Goal: Transaction & Acquisition: Purchase product/service

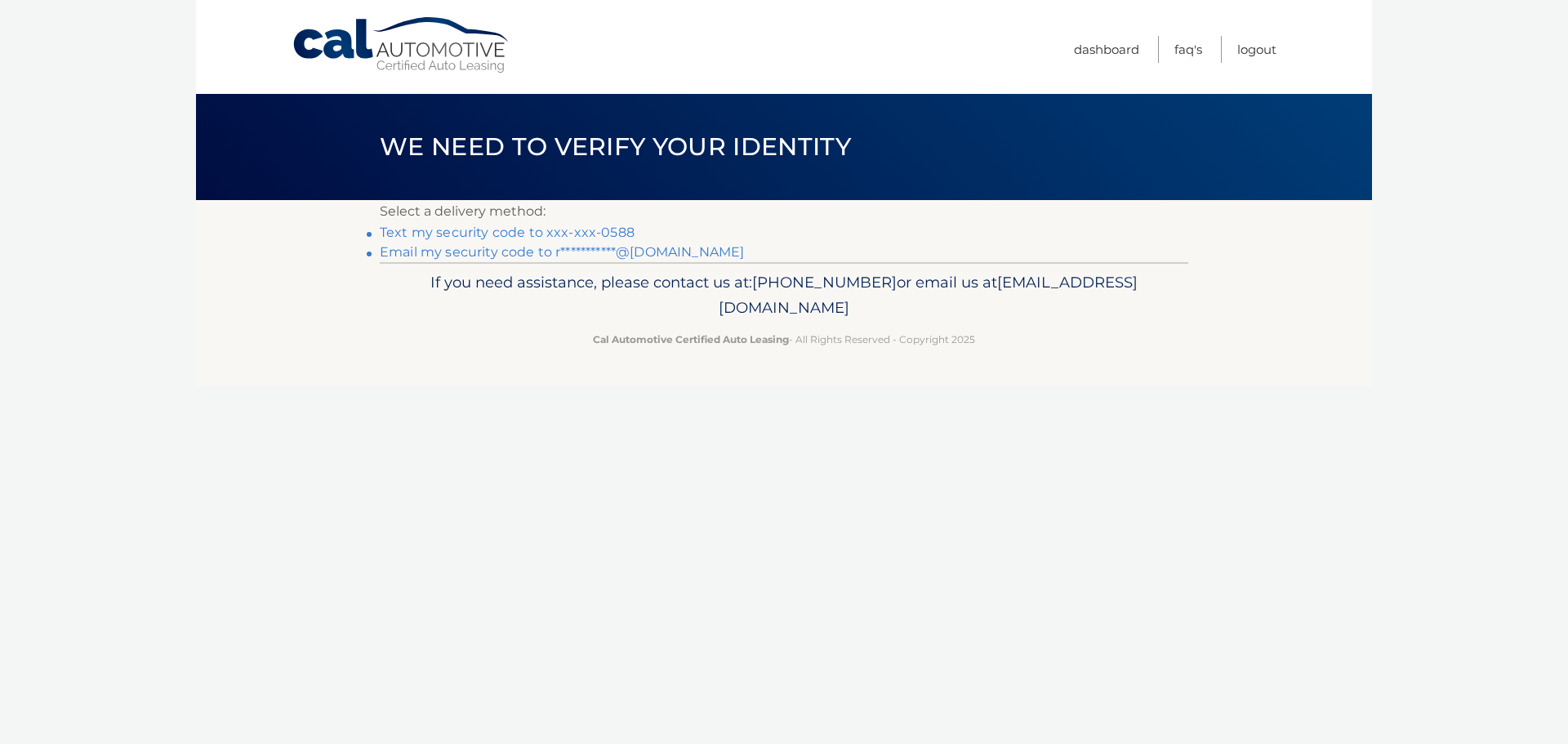
click at [414, 232] on link "Text my security code to xxx-xxx-0588" at bounding box center [507, 232] width 255 height 16
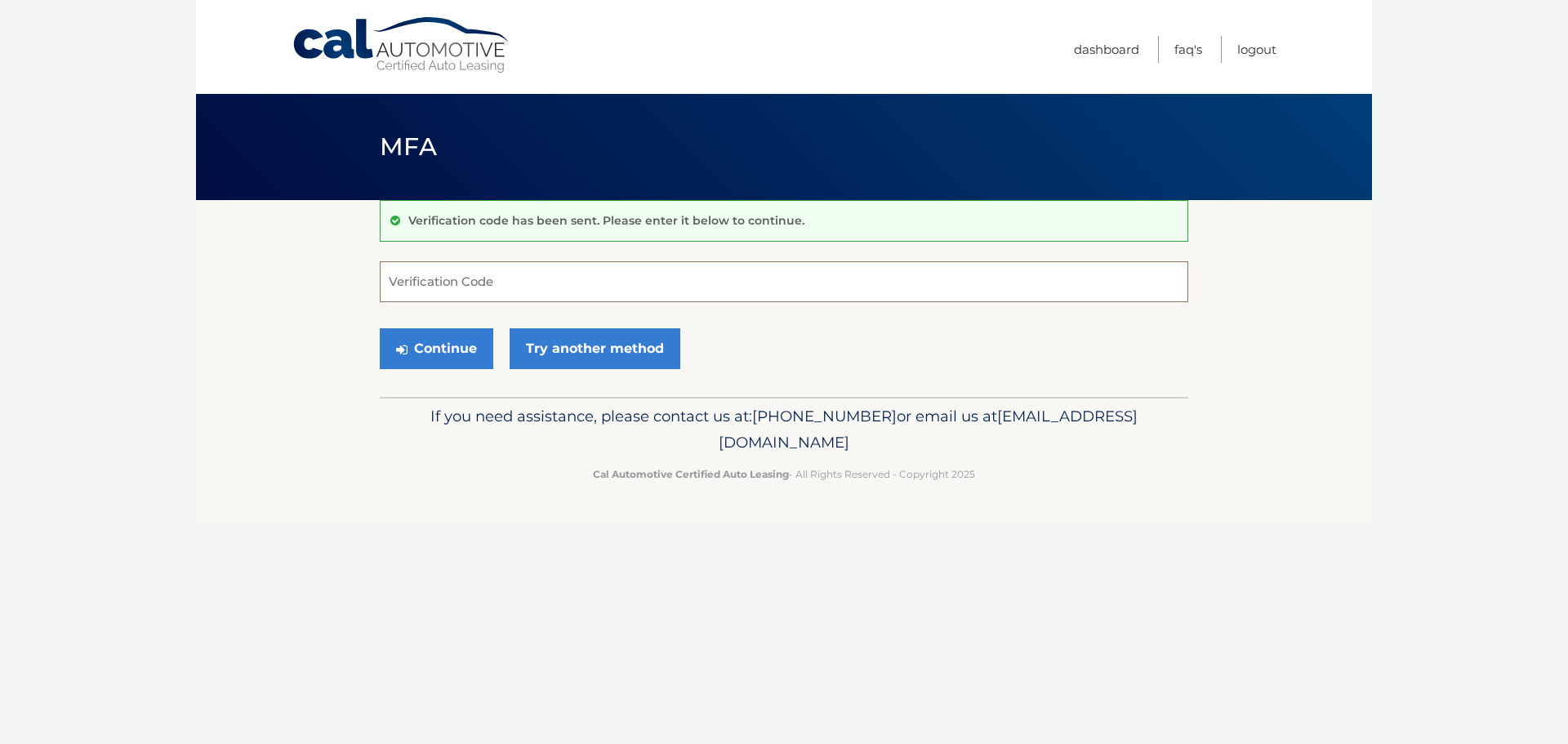
click at [436, 279] on input "Verification Code" at bounding box center [784, 281] width 809 height 41
type input "329324"
click at [468, 354] on button "Continue" at bounding box center [436, 348] width 113 height 41
click at [455, 348] on button "Continue" at bounding box center [436, 348] width 113 height 41
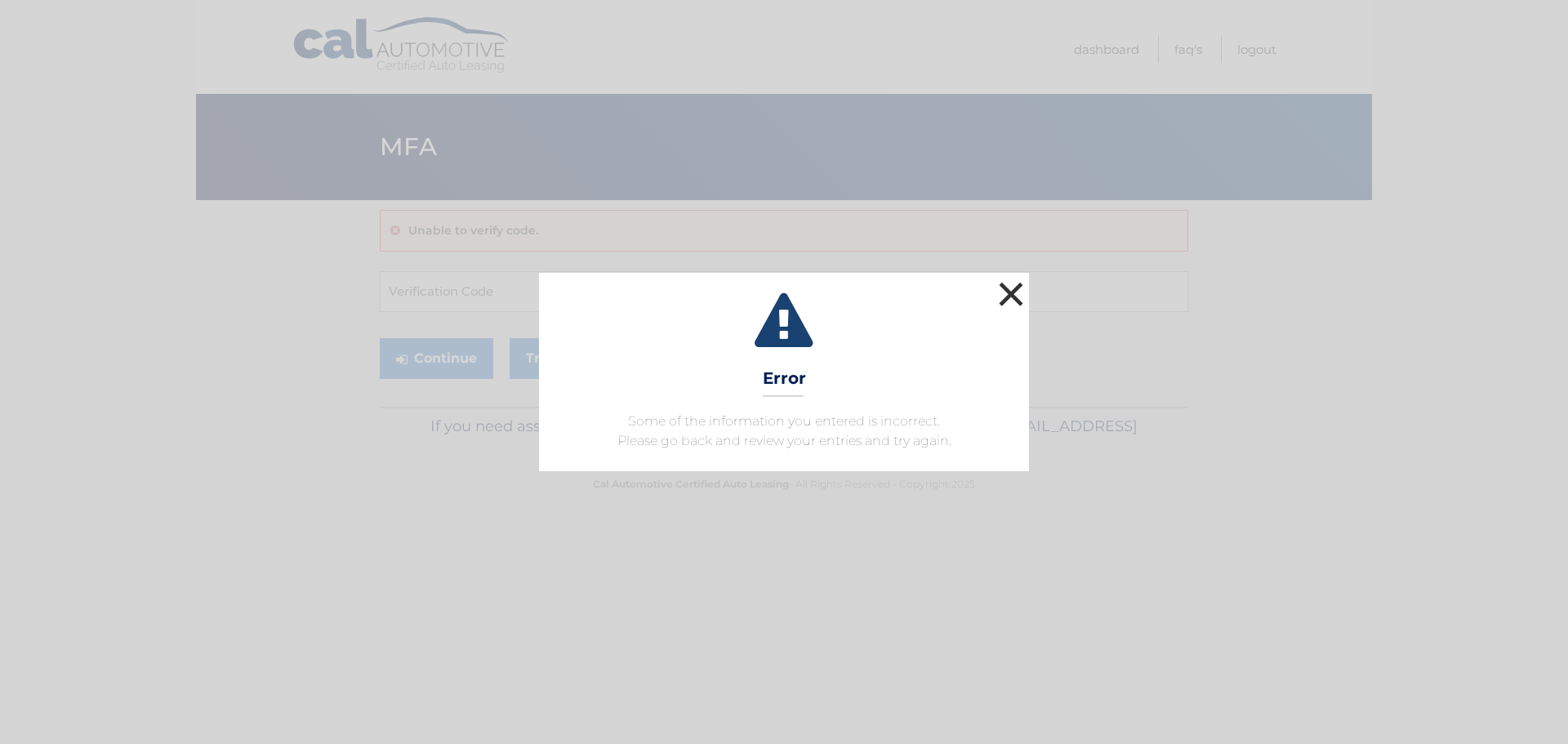
click at [1010, 299] on button "×" at bounding box center [1011, 294] width 33 height 33
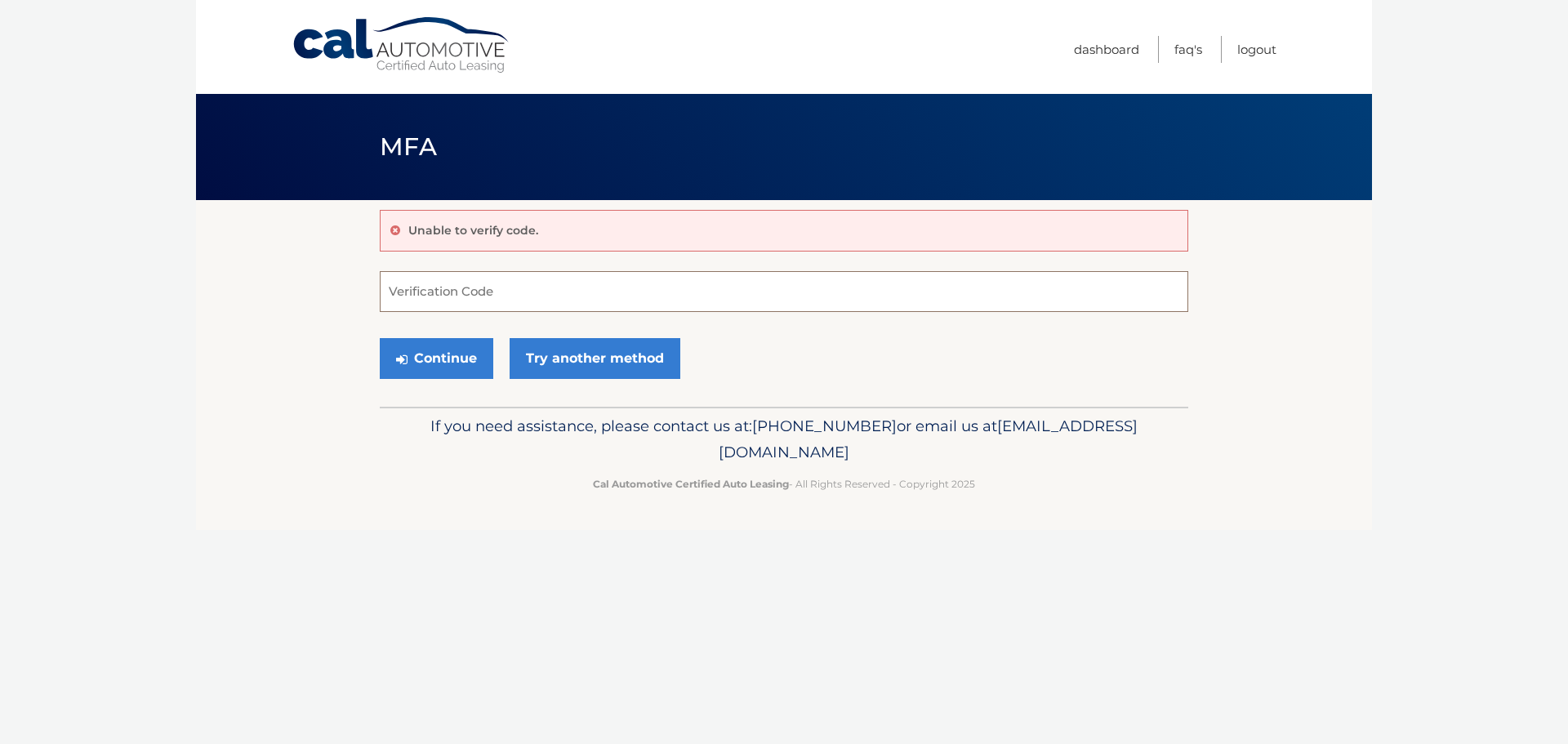
click at [562, 297] on input "Verification Code" at bounding box center [784, 291] width 809 height 41
type input "329324"
click at [445, 360] on button "Continue" at bounding box center [436, 359] width 113 height 41
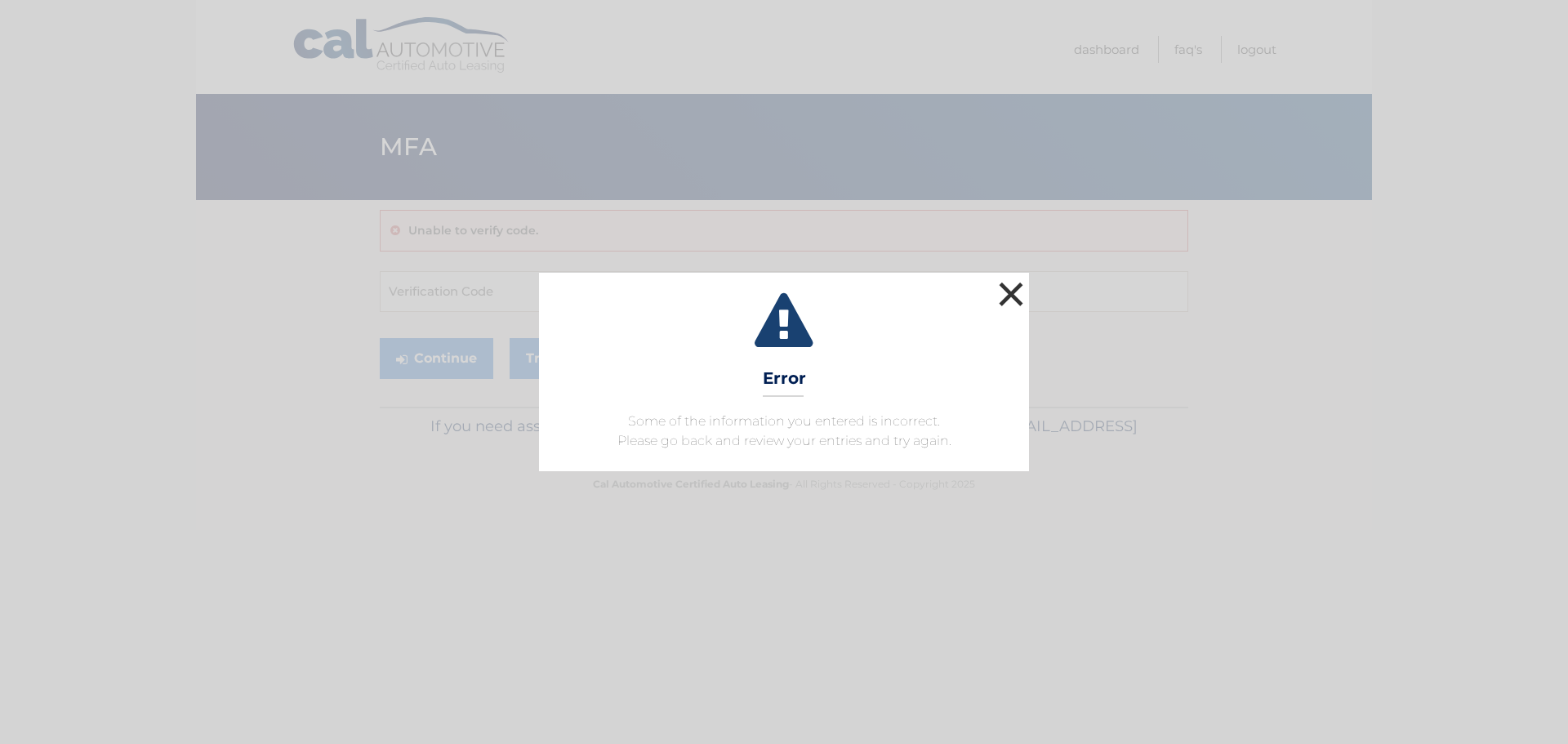
click at [1008, 290] on button "×" at bounding box center [1011, 294] width 33 height 33
click at [1014, 293] on button "×" at bounding box center [1011, 294] width 33 height 33
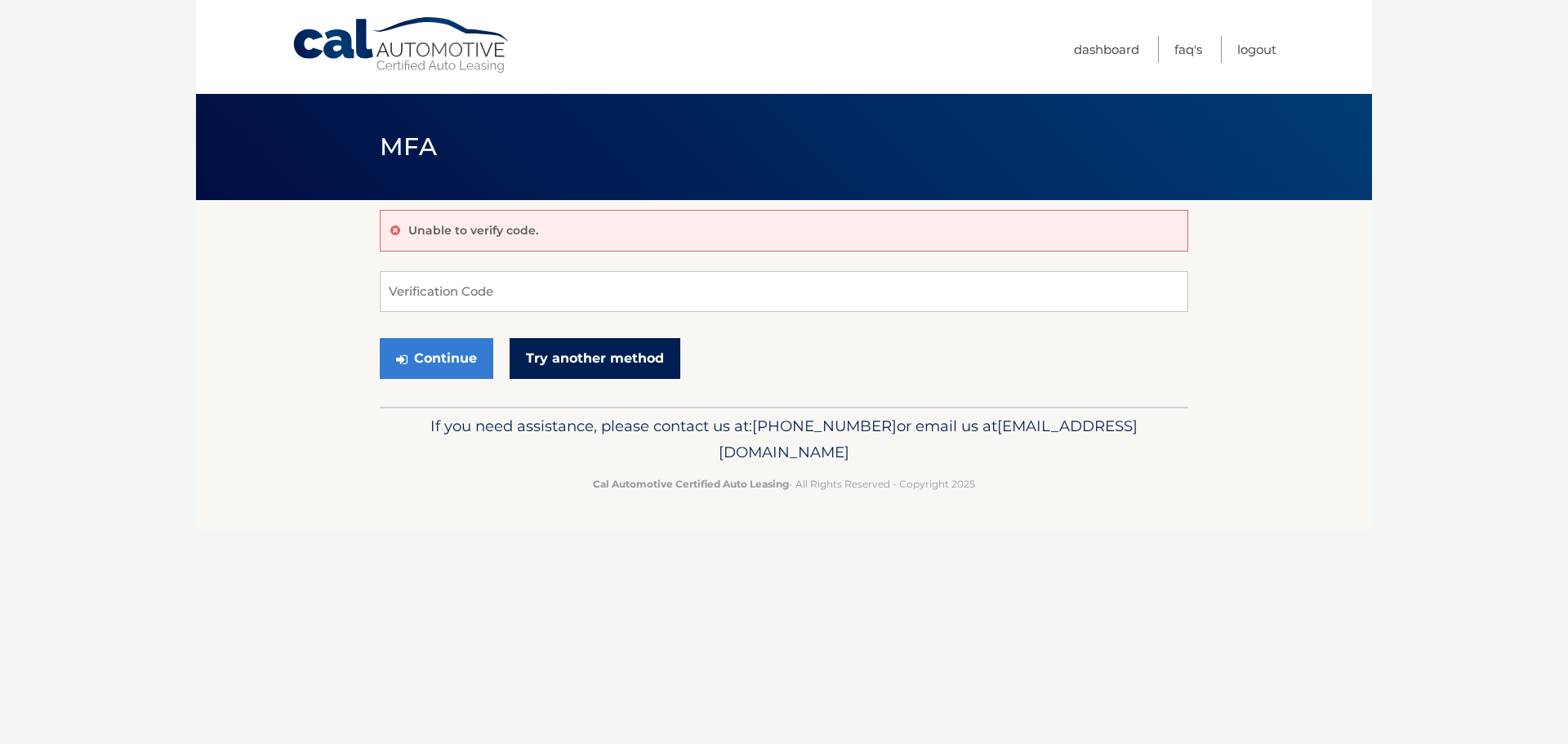
click at [605, 360] on link "Try another method" at bounding box center [595, 359] width 171 height 41
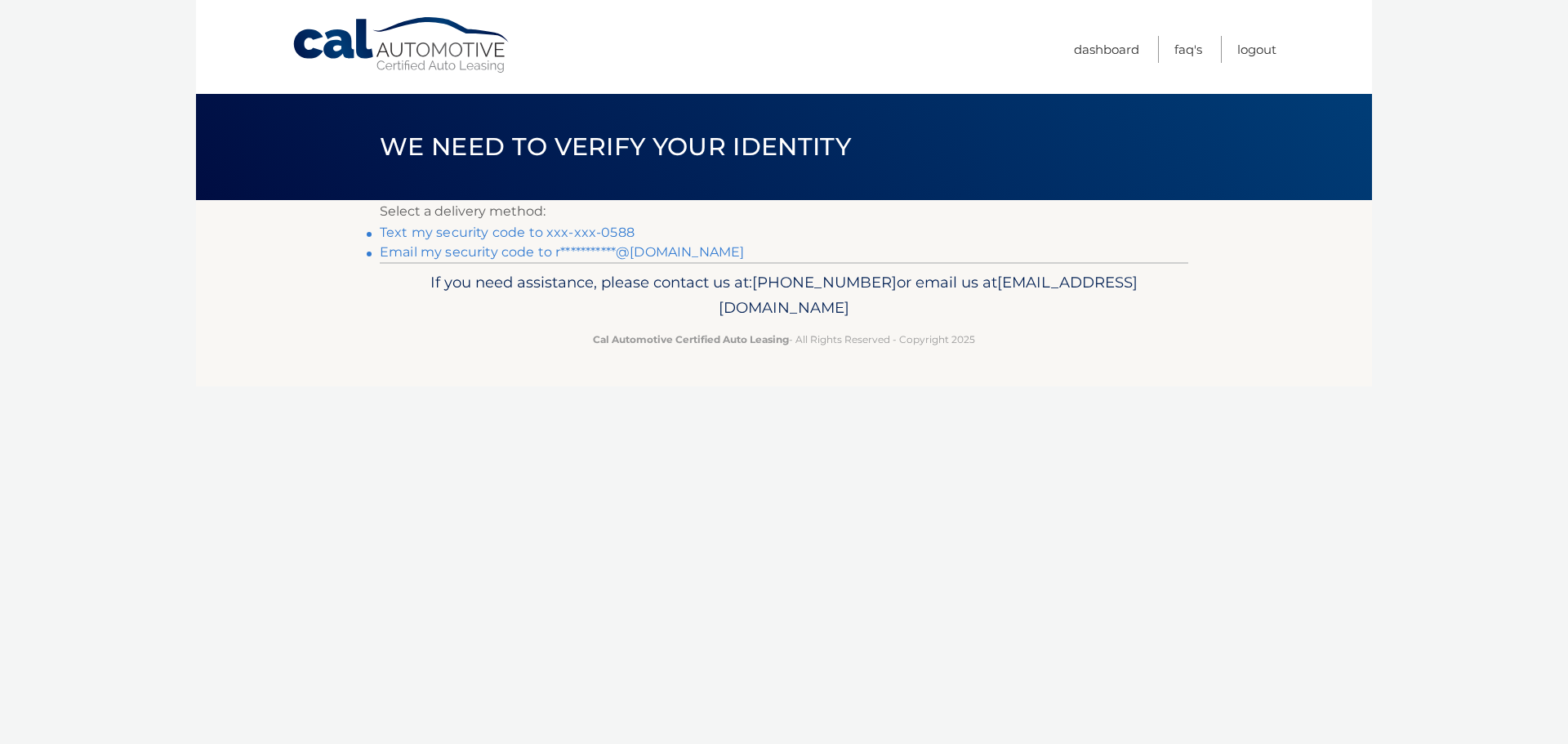
click at [473, 230] on link "Text my security code to xxx-xxx-0588" at bounding box center [507, 232] width 255 height 16
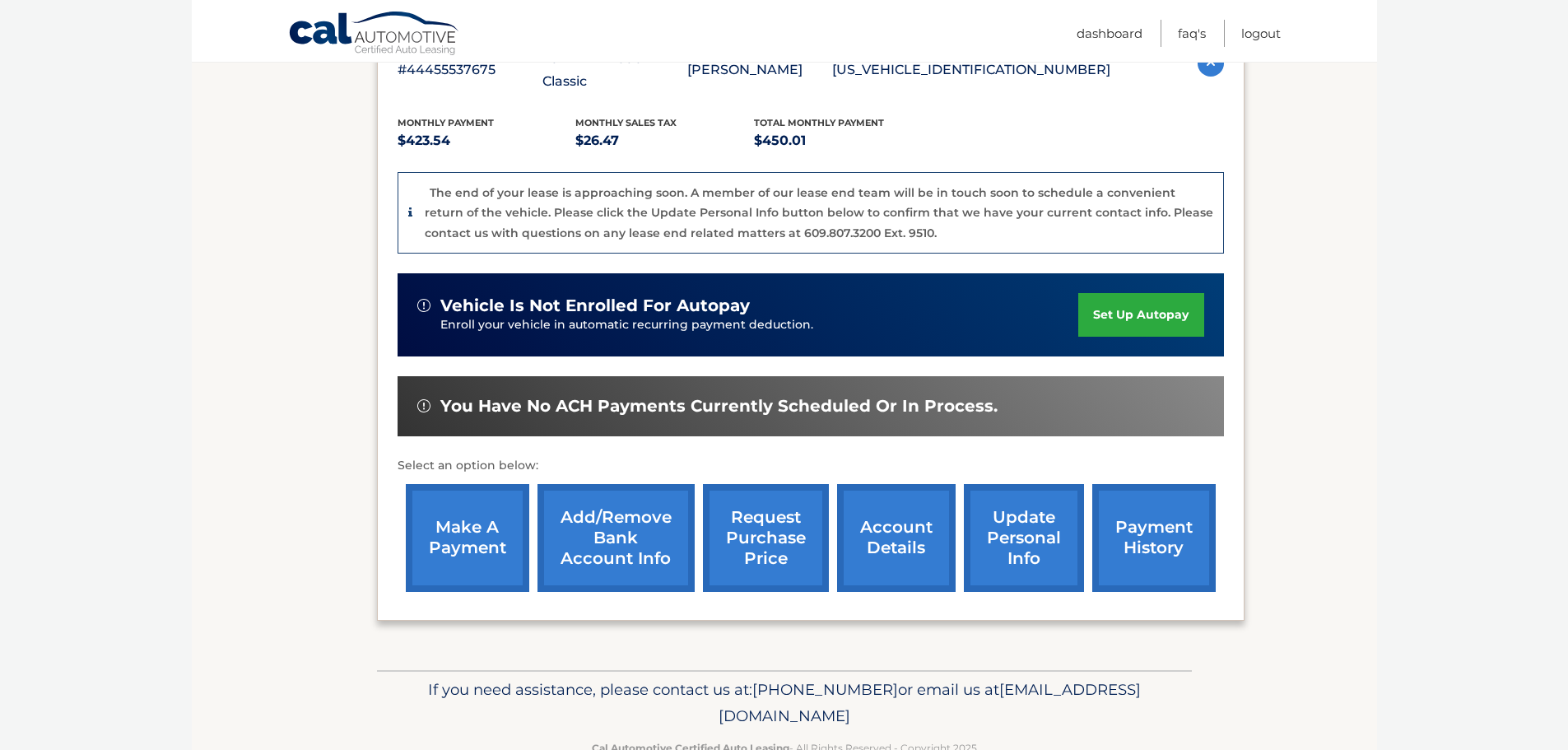
scroll to position [350, 0]
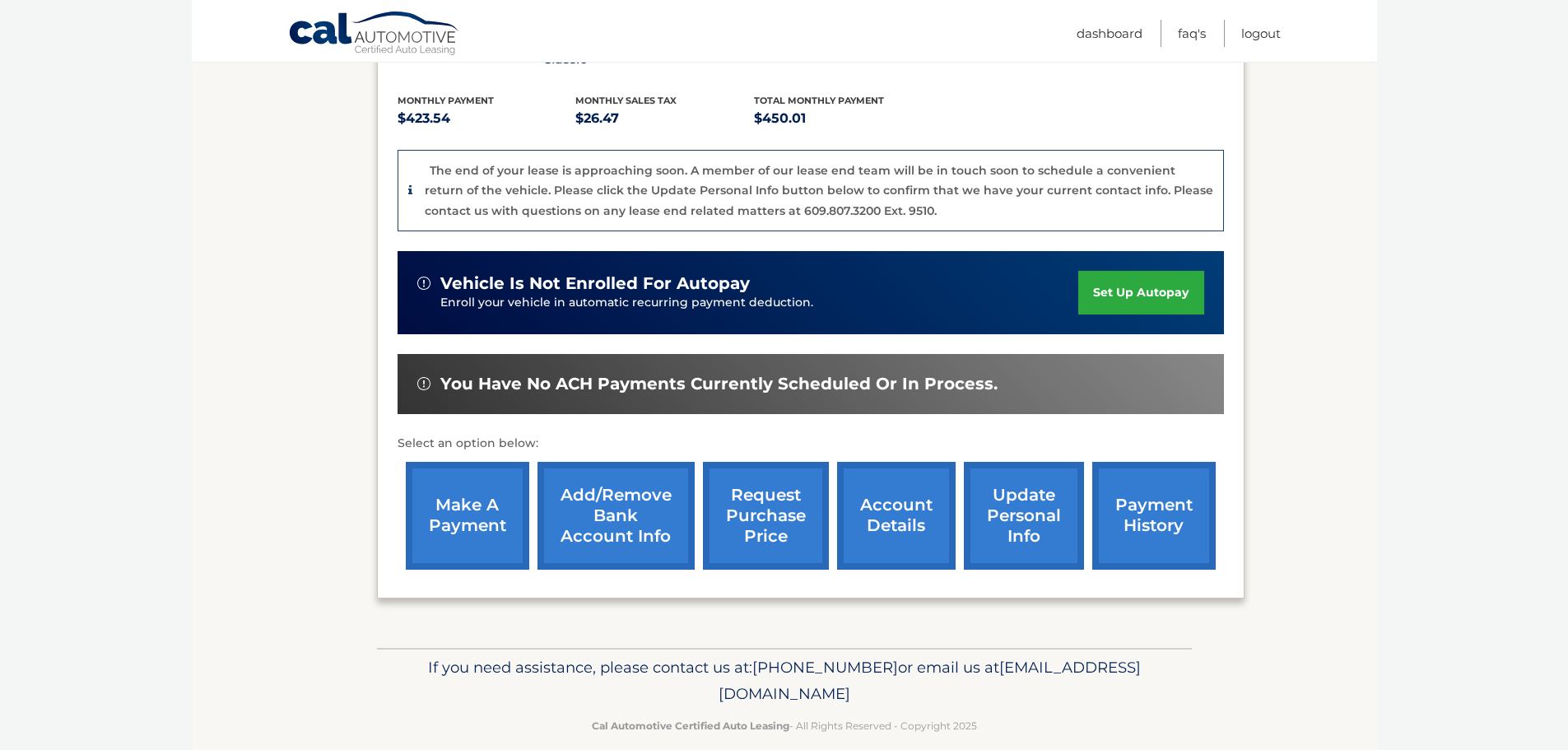
click at [895, 494] on link "account details" at bounding box center [896, 516] width 119 height 108
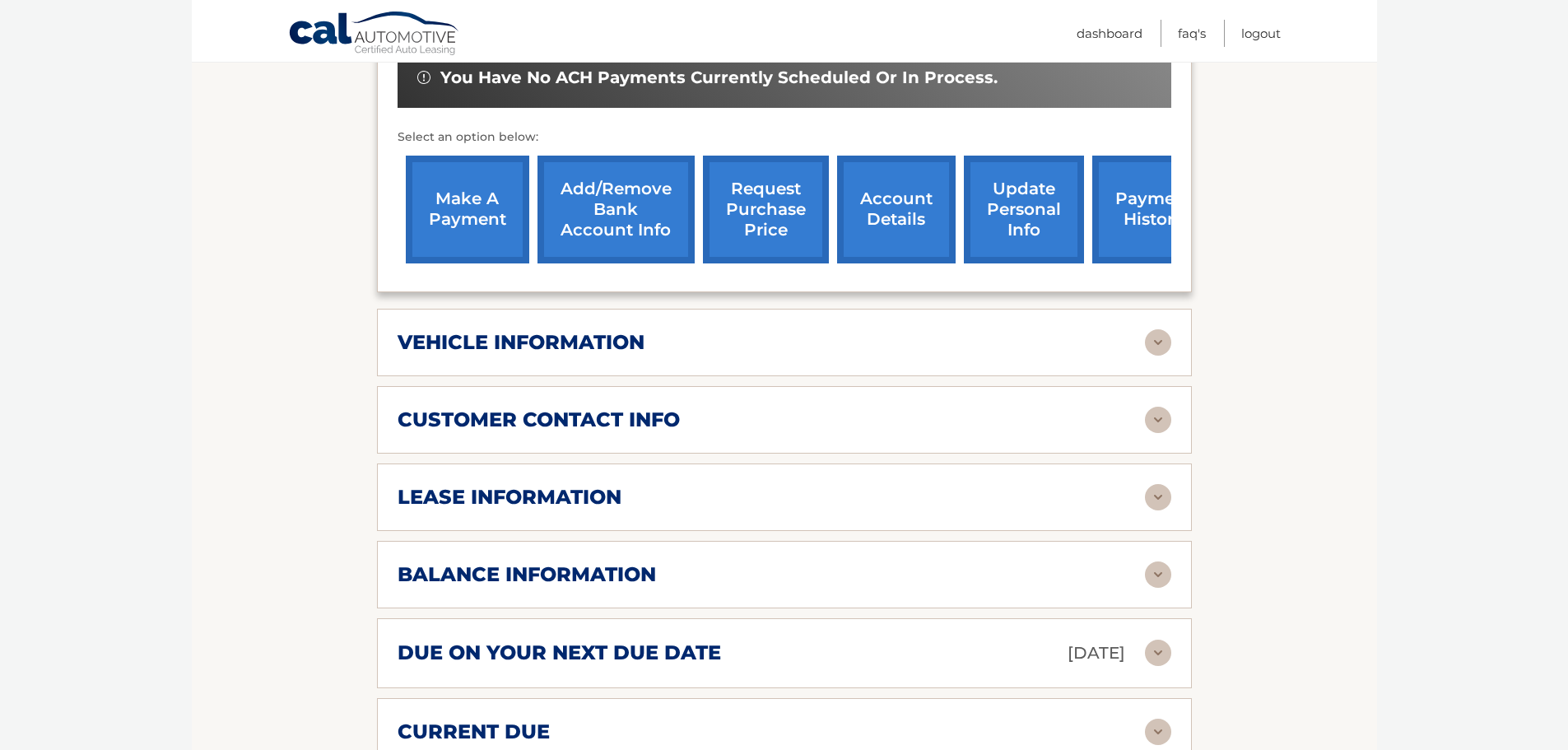
scroll to position [659, 0]
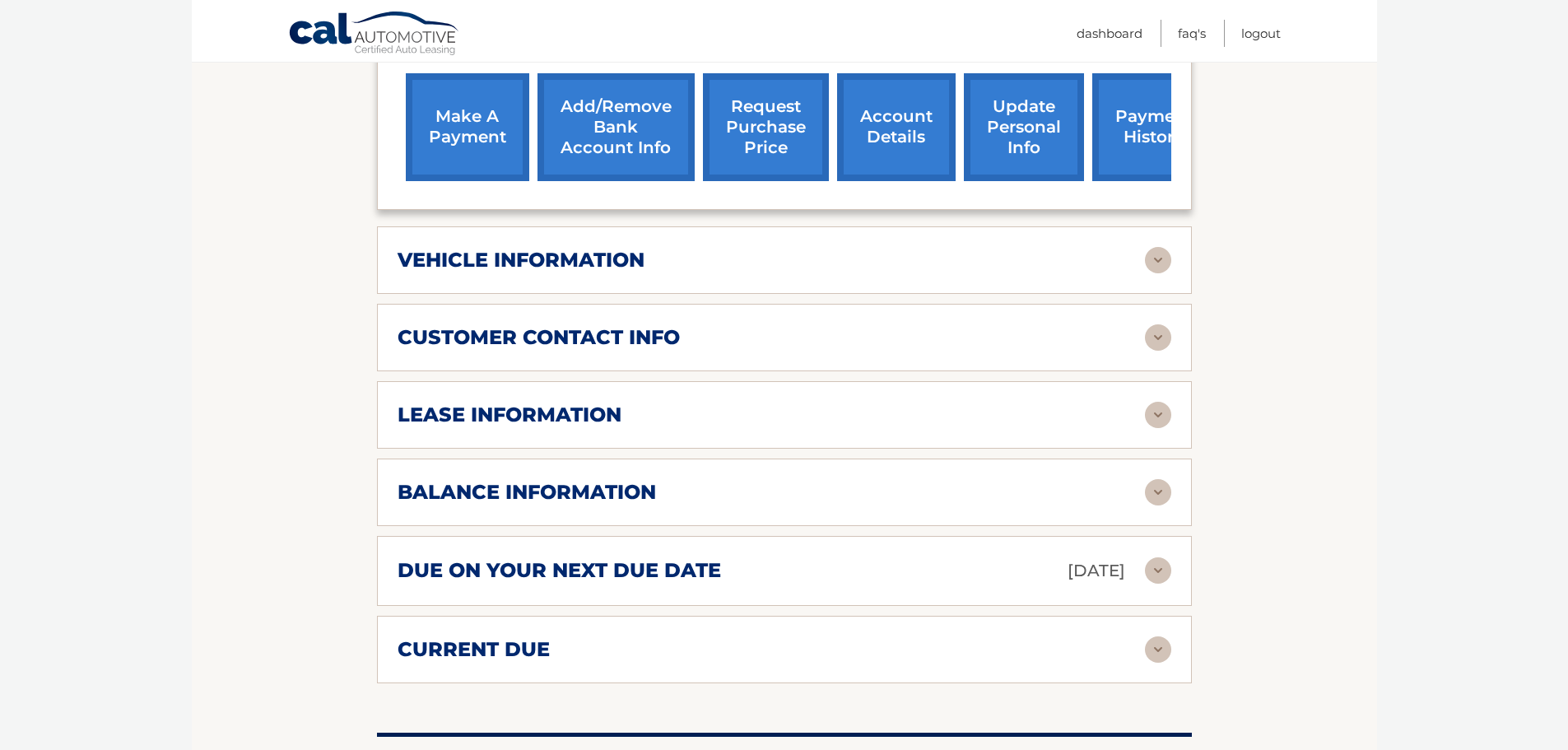
click at [1159, 402] on img at bounding box center [1158, 415] width 26 height 26
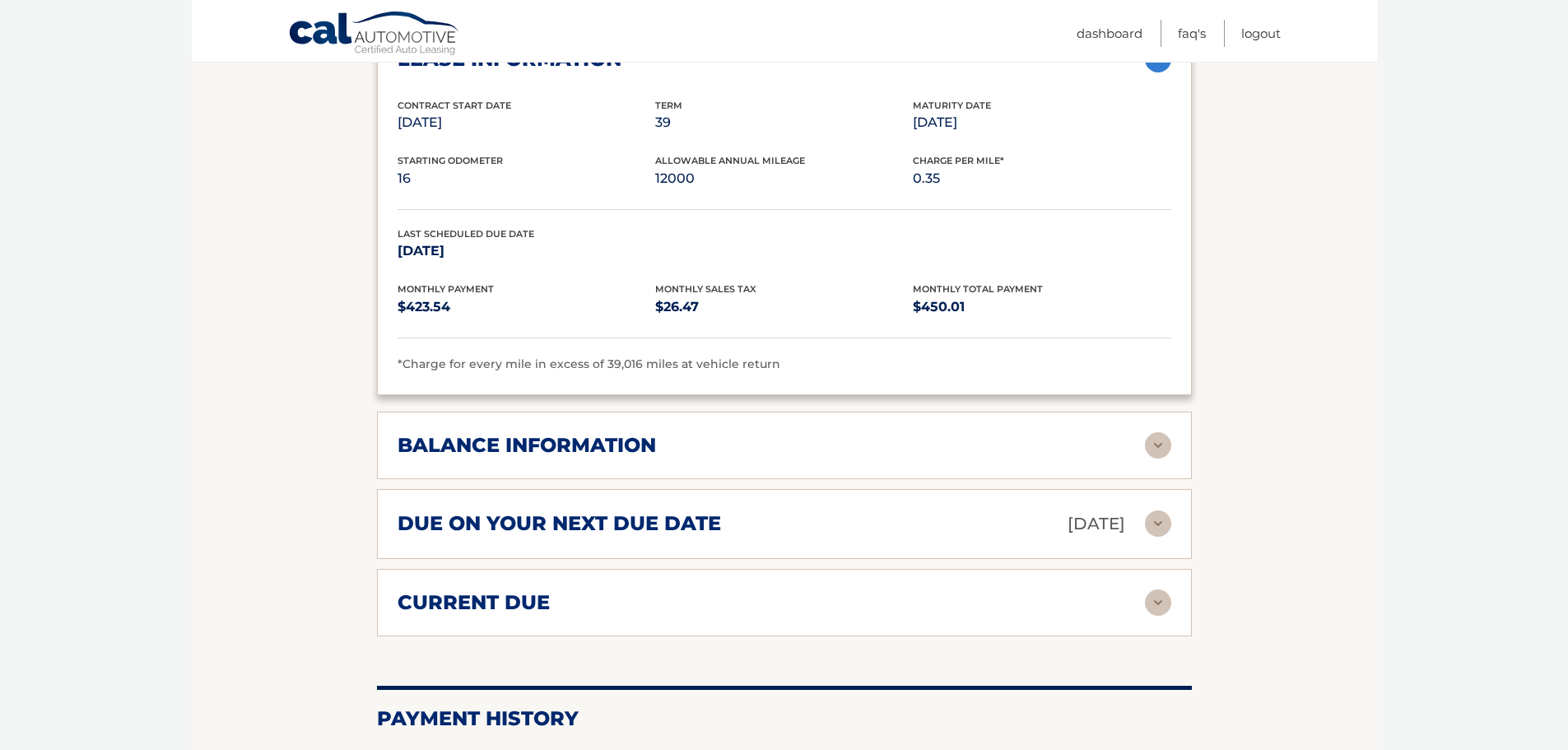
scroll to position [1070, 0]
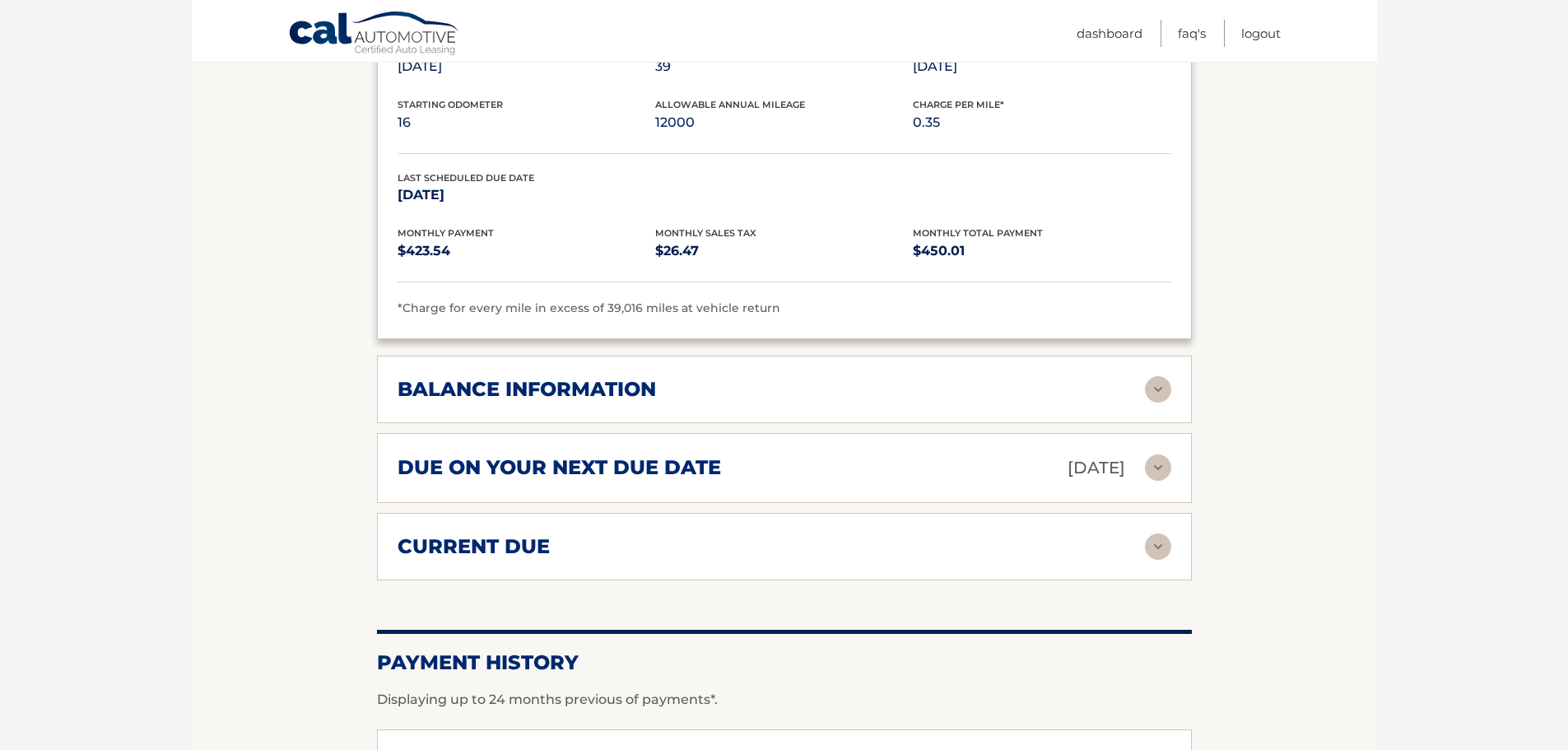
click at [1152, 376] on img at bounding box center [1158, 389] width 26 height 26
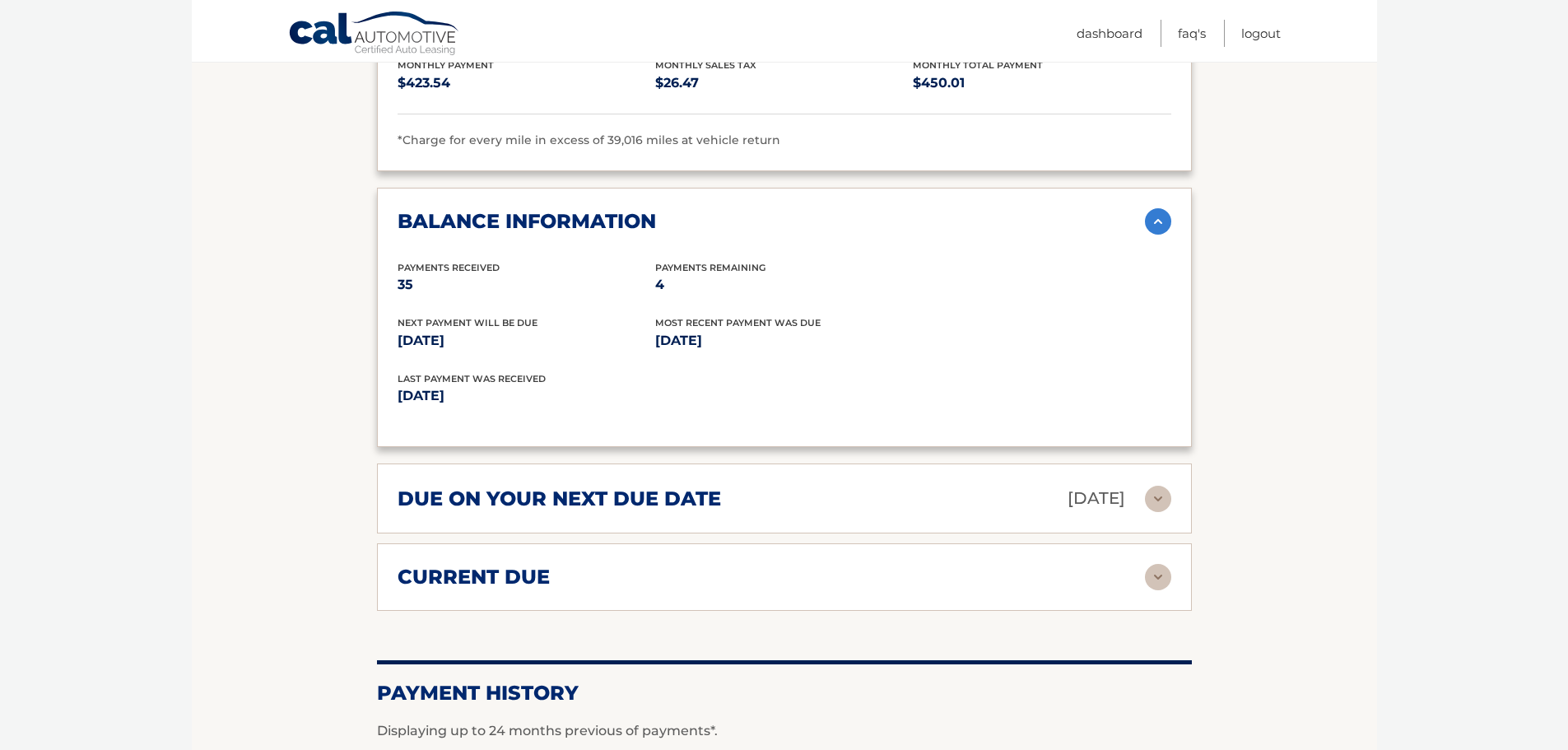
scroll to position [1318, 0]
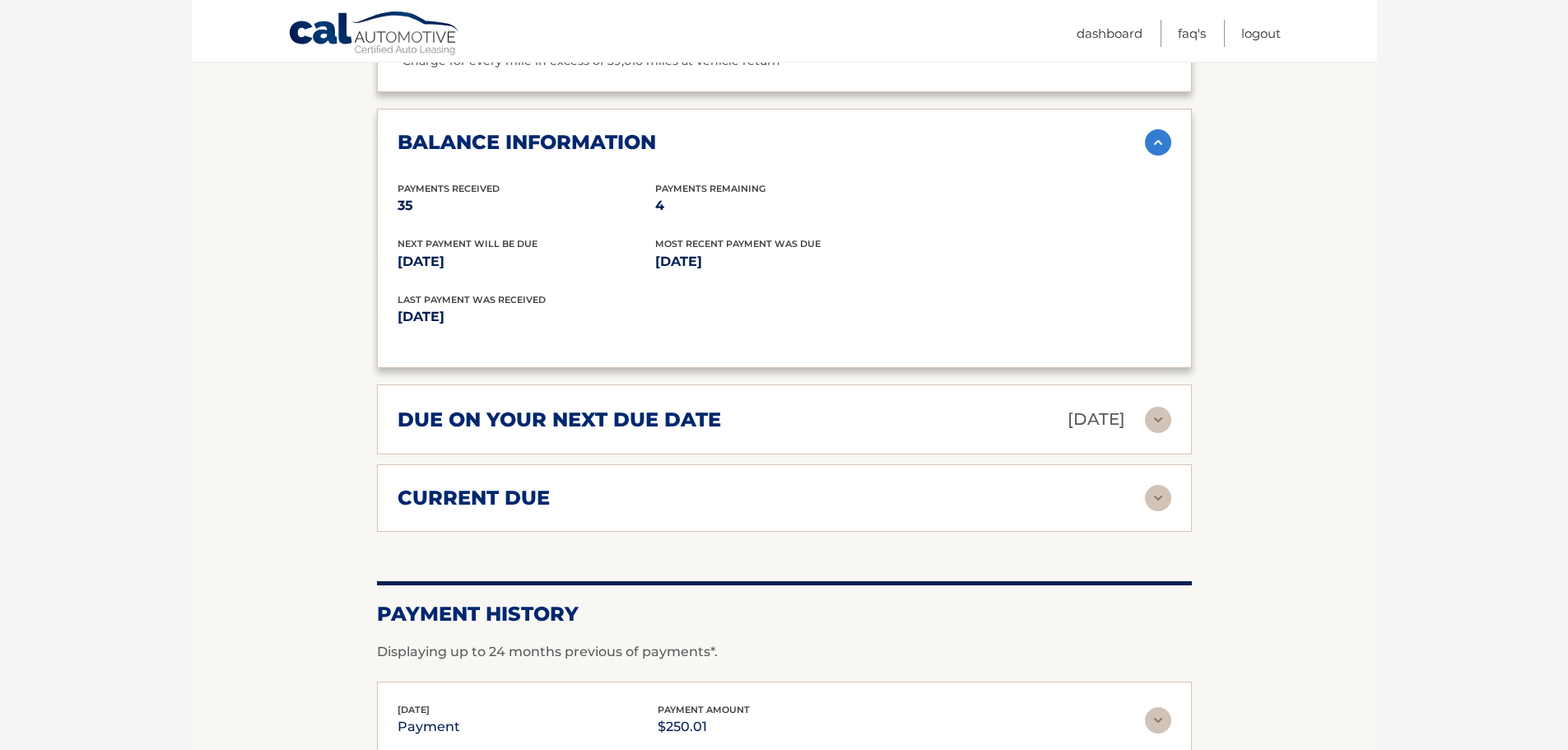
click at [1145, 407] on img at bounding box center [1158, 420] width 26 height 26
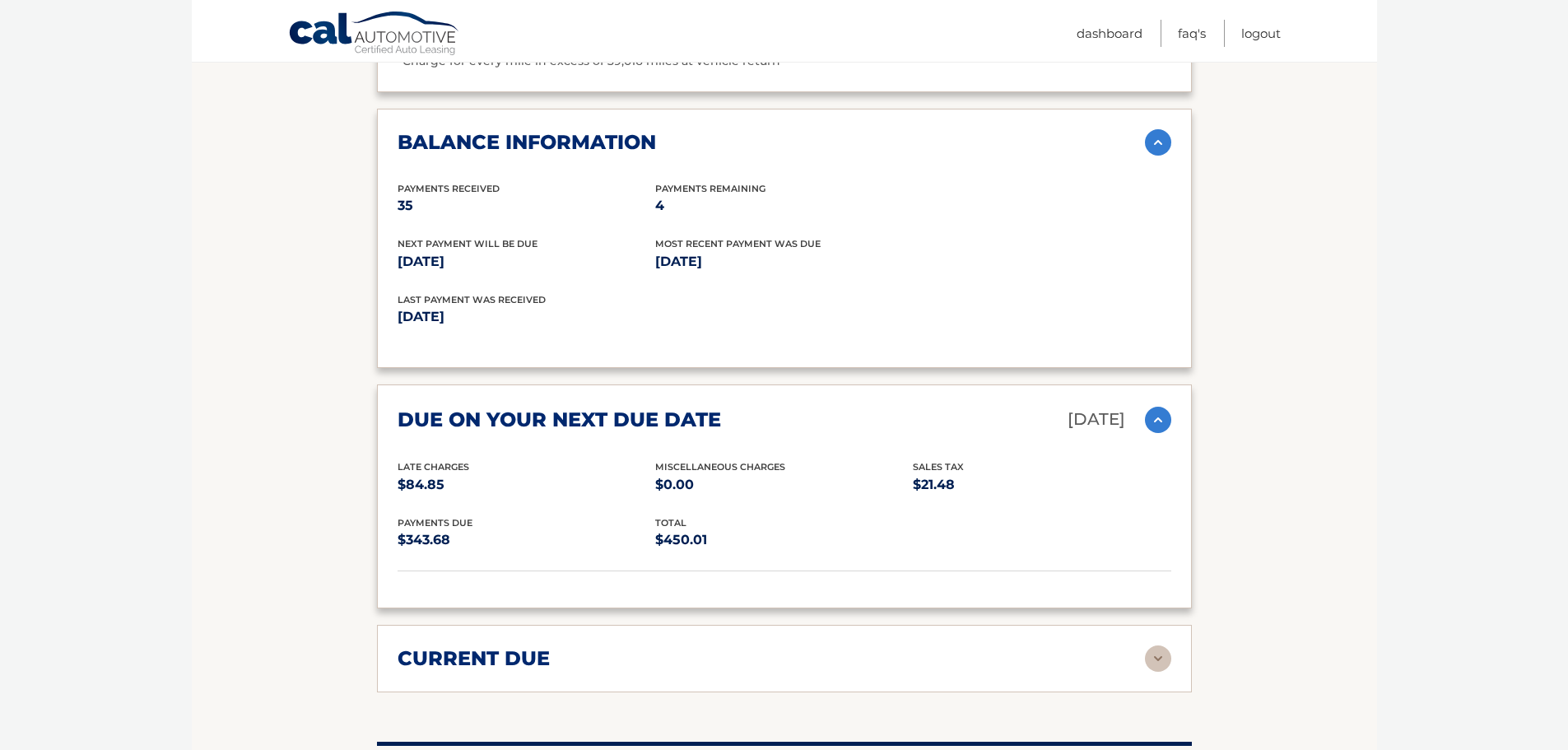
click at [1154, 646] on img at bounding box center [1158, 659] width 26 height 26
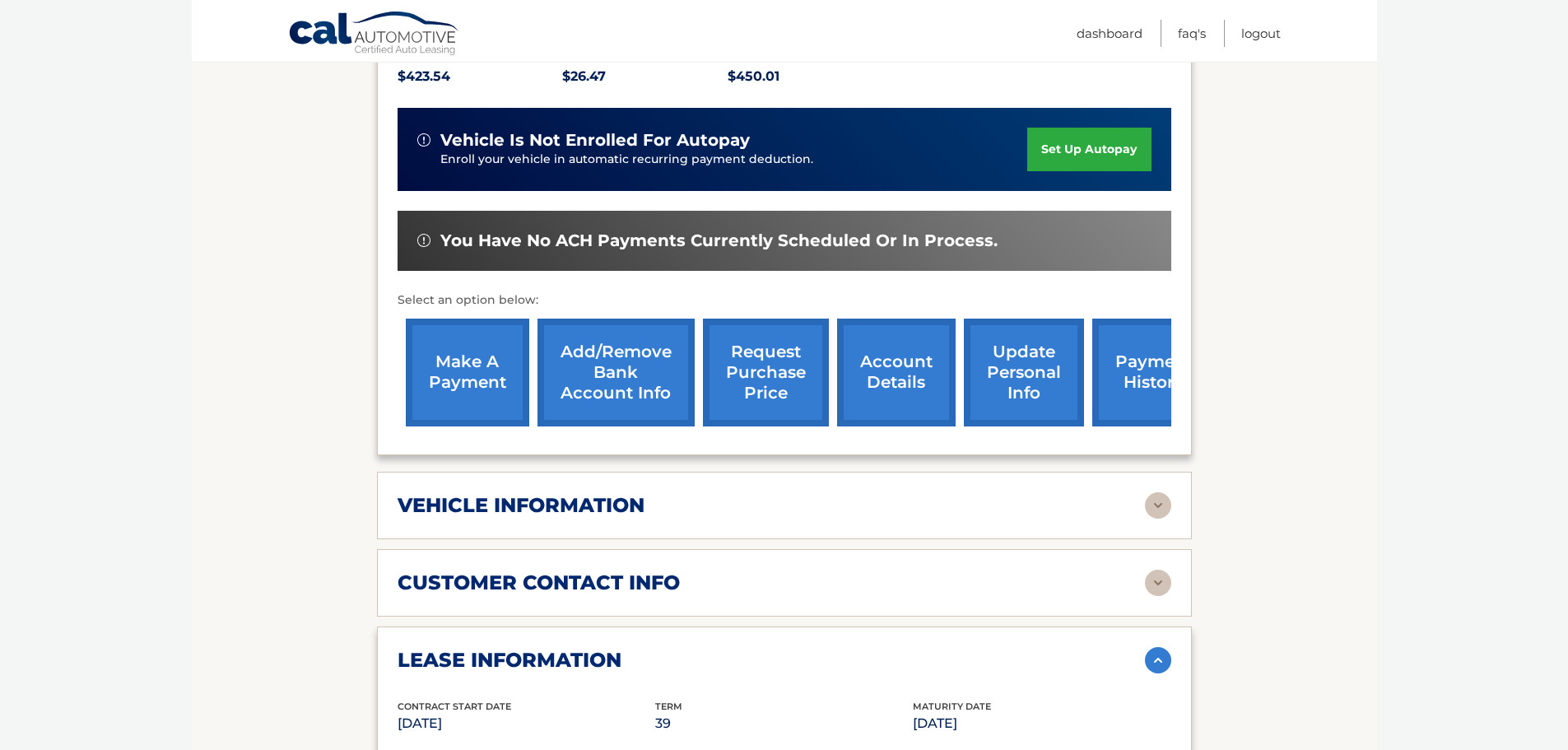
scroll to position [412, 0]
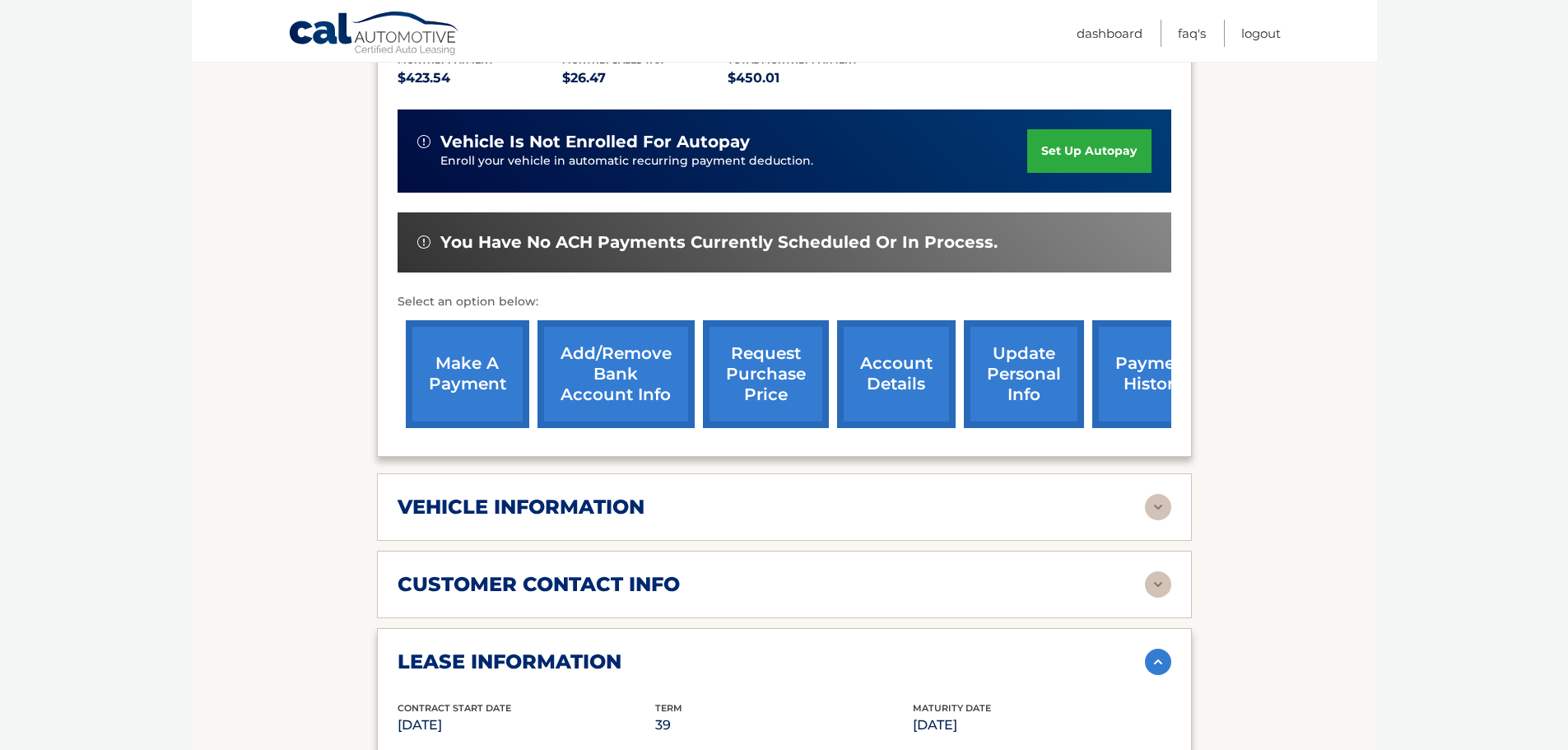
click at [1163, 494] on img at bounding box center [1158, 507] width 26 height 26
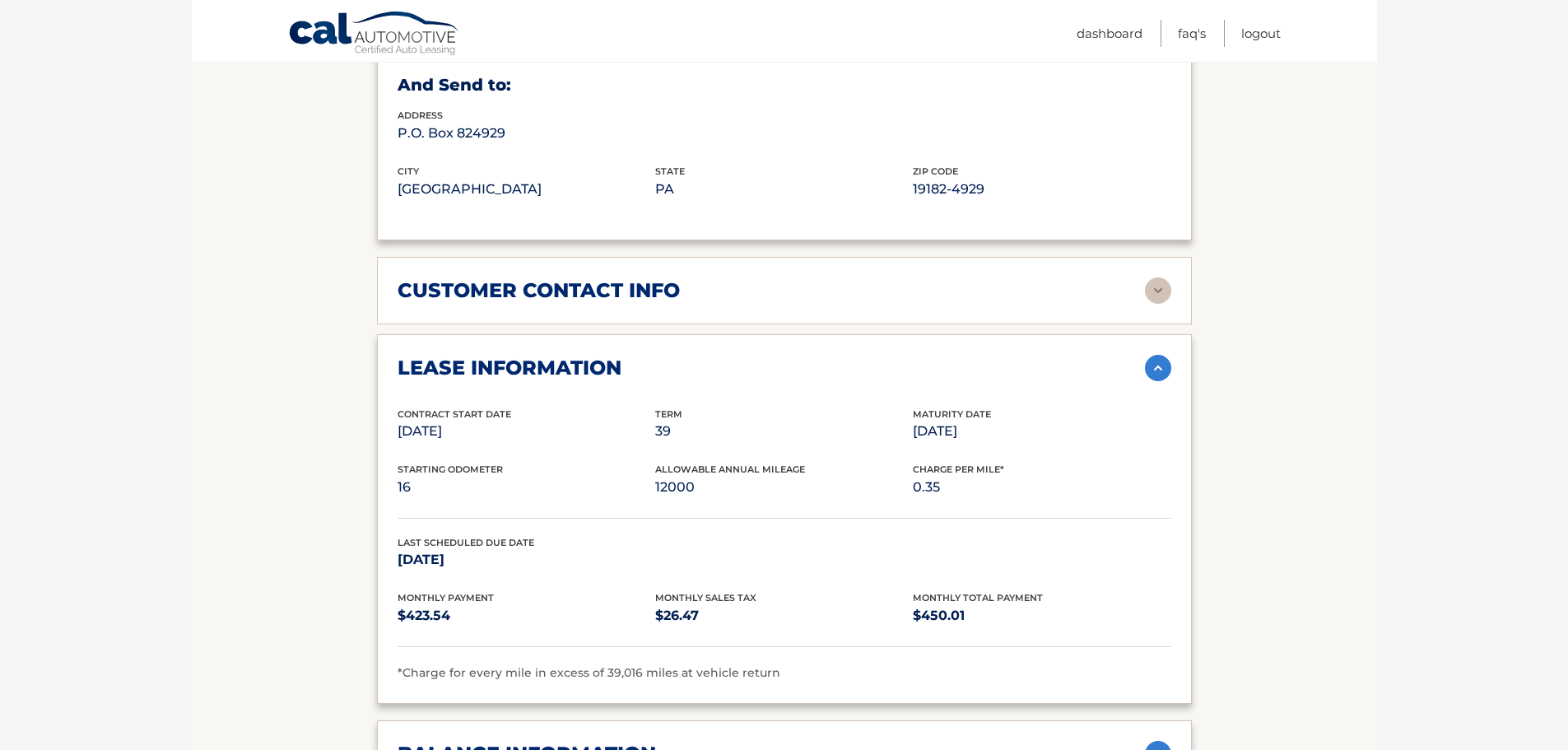
scroll to position [1235, 0]
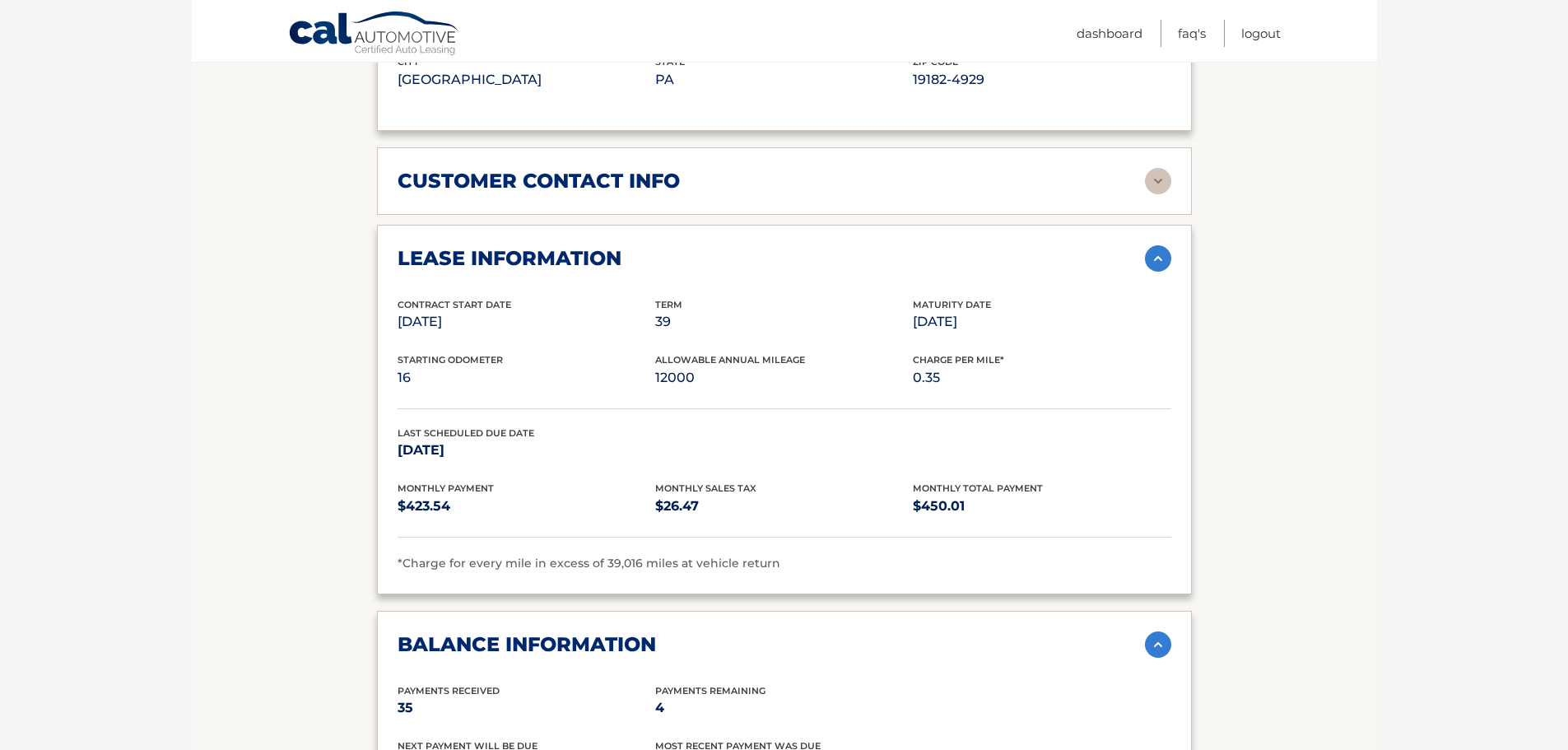
drag, startPoint x: 911, startPoint y: 296, endPoint x: 1017, endPoint y: 296, distance: 106.0
click at [1017, 298] on div "Contract Start Date Nov 22, 2022 Term 39 Maturity Date Feb 22, 2026" at bounding box center [784, 326] width 774 height 56
click at [1042, 311] on p "Feb 22, 2026" at bounding box center [1041, 322] width 257 height 23
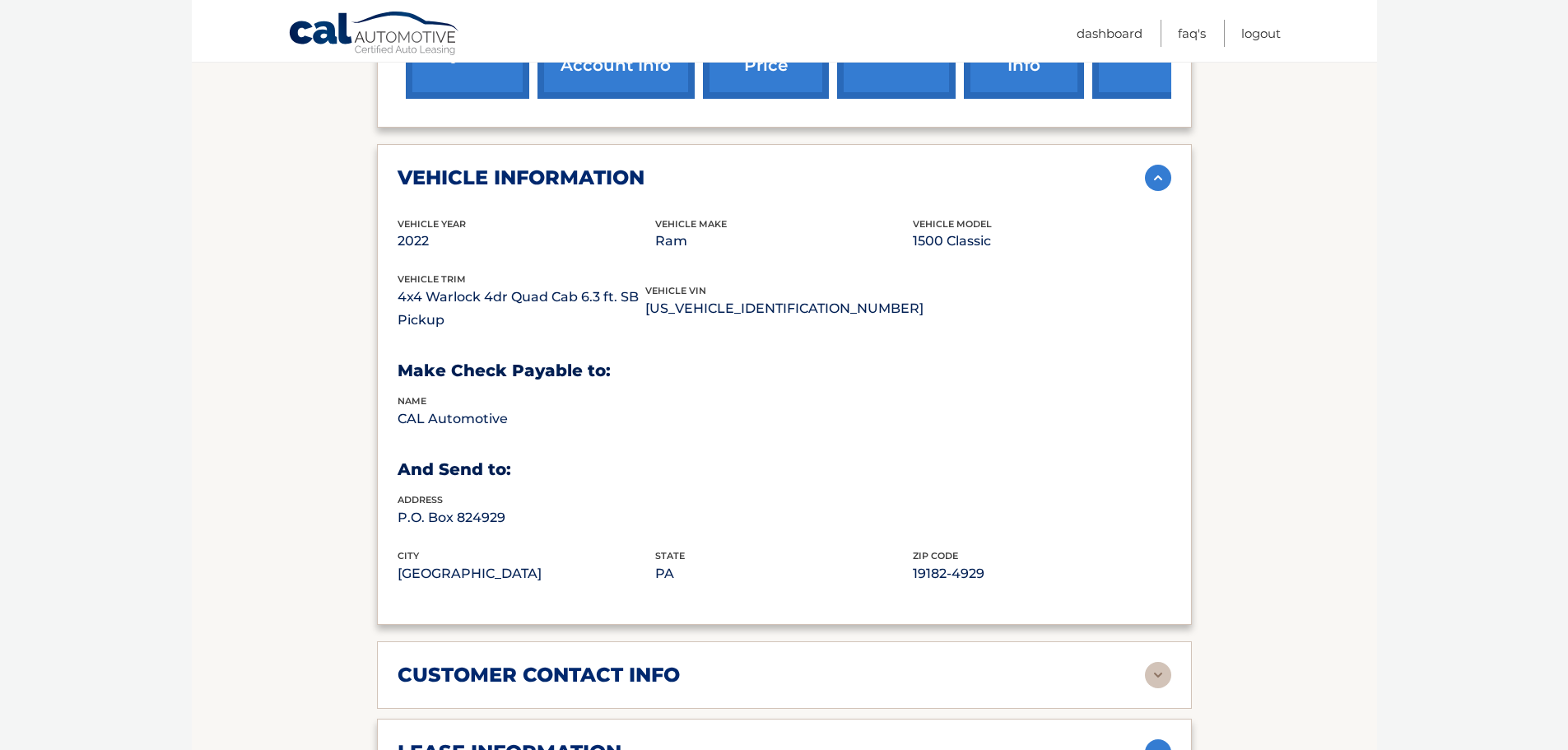
scroll to position [412, 0]
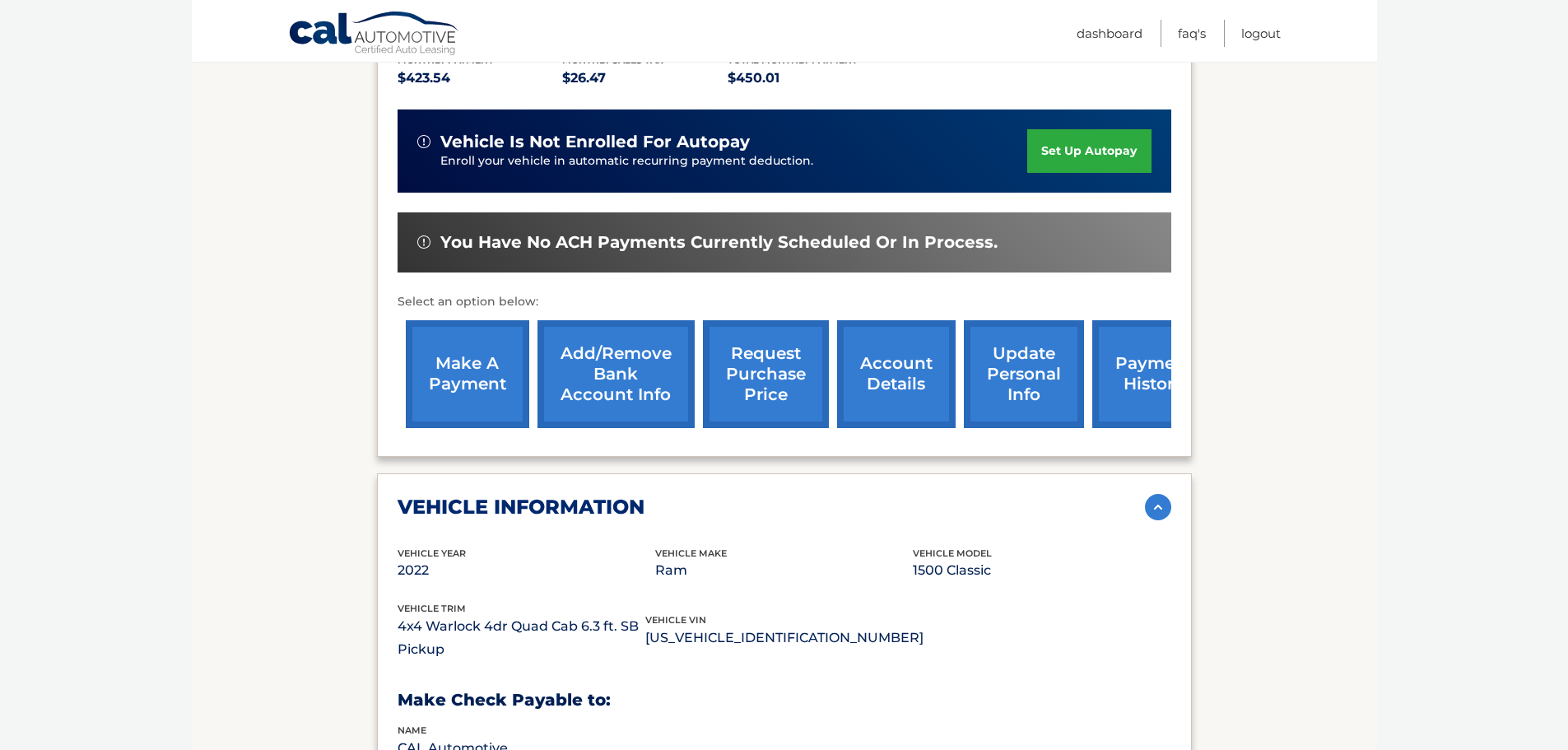
click at [484, 355] on link "make a payment" at bounding box center [468, 375] width 124 height 108
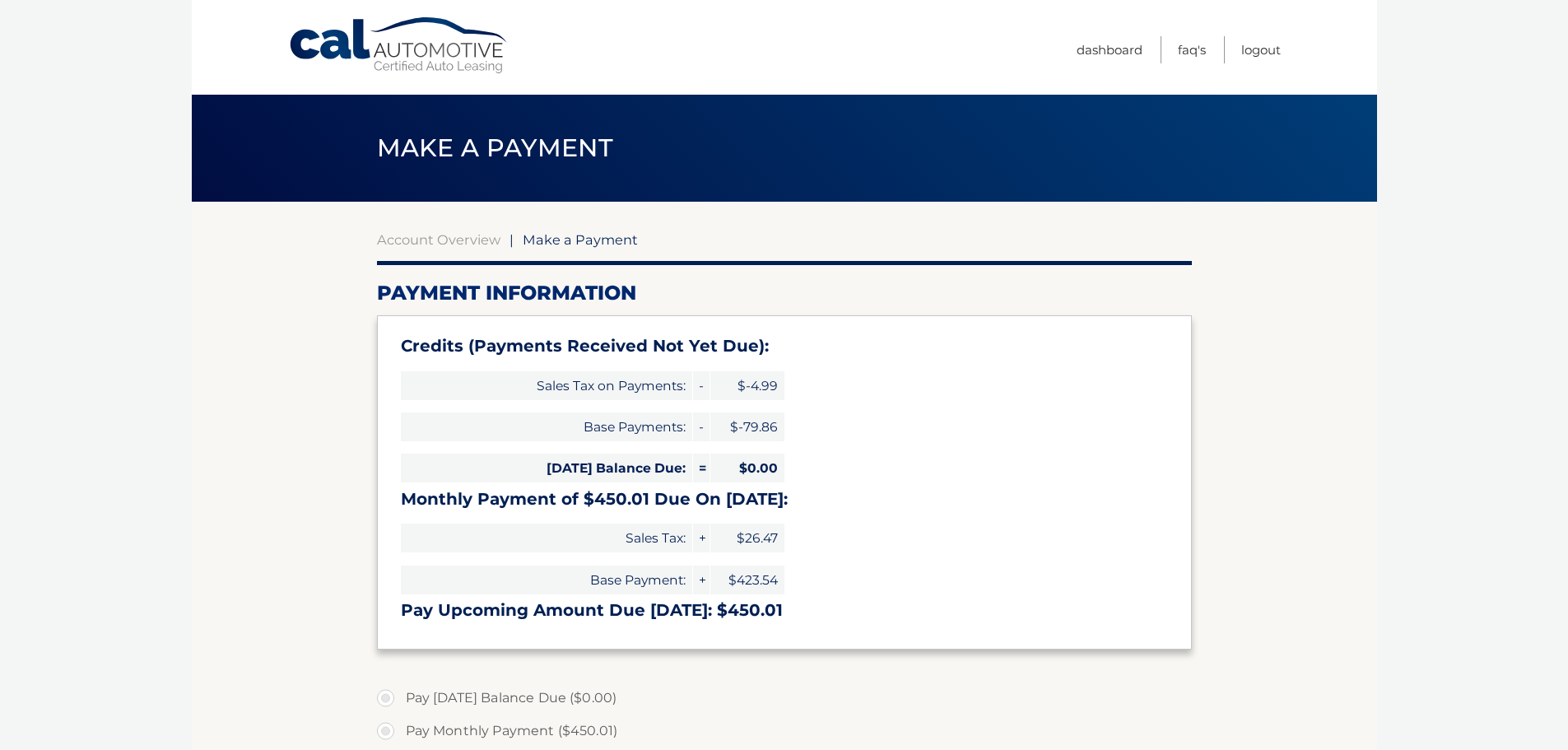
click at [483, 354] on h3 "Credits (Payments Received Not Yet Due):" at bounding box center [784, 347] width 767 height 21
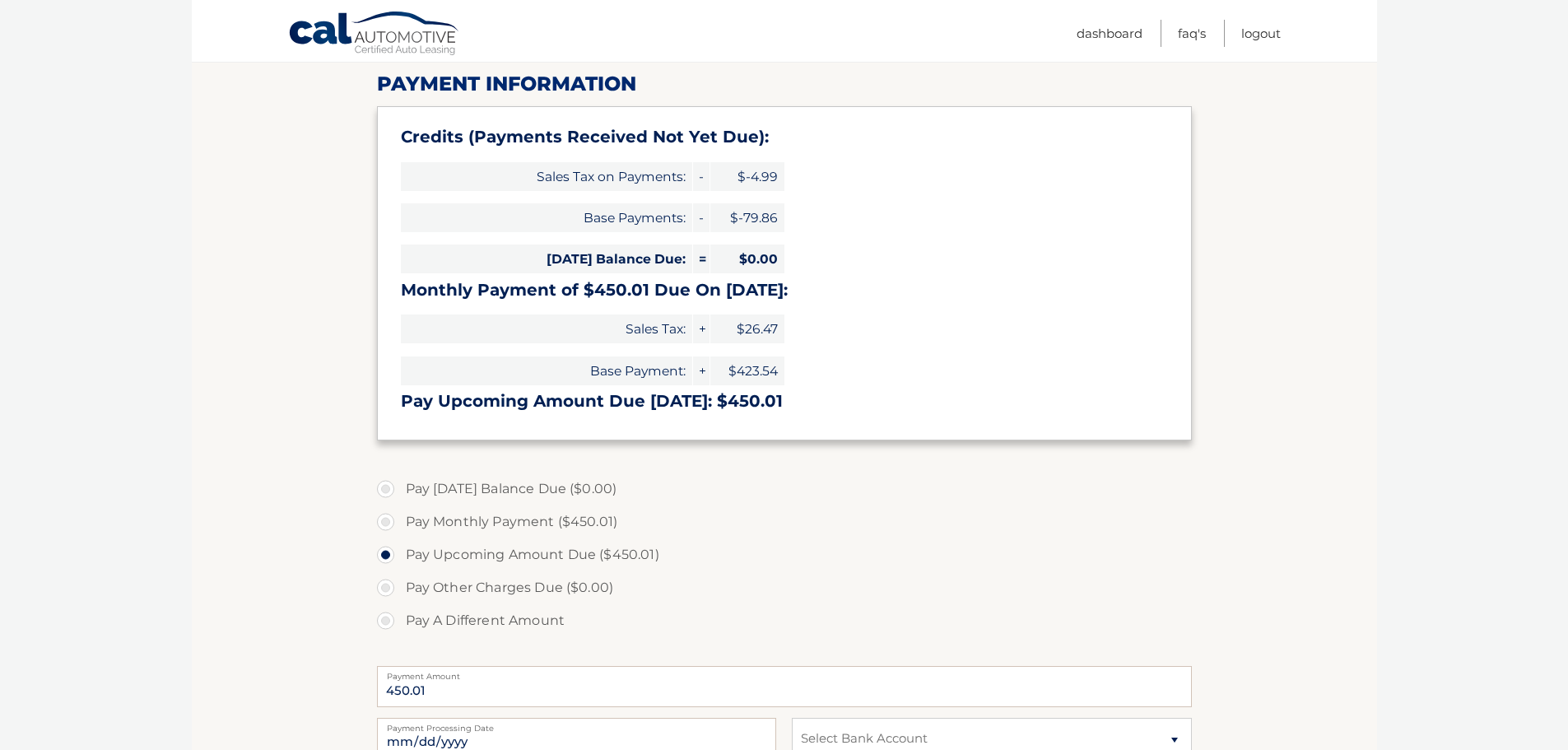
scroll to position [247, 0]
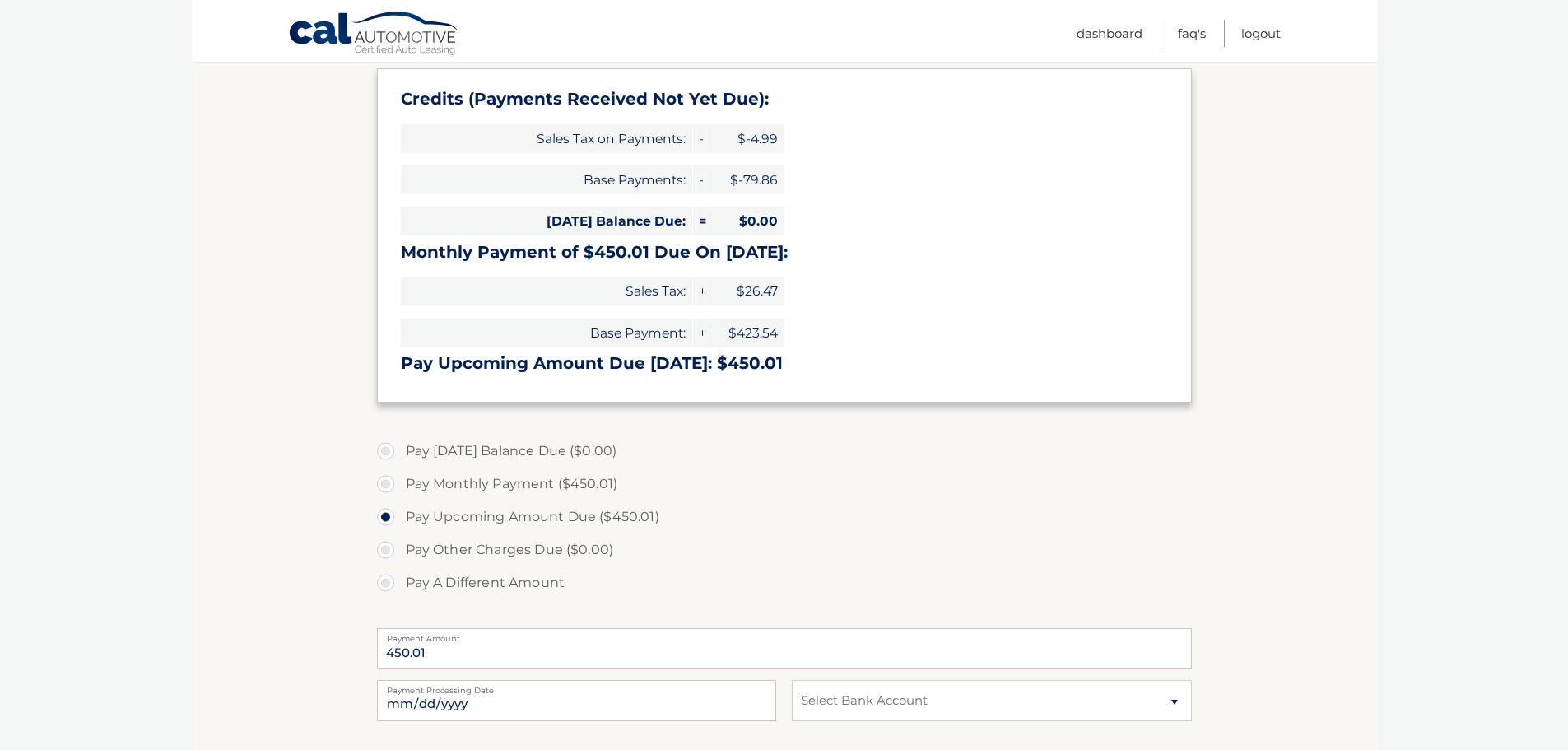
click at [385, 585] on label "Pay A Different Amount" at bounding box center [784, 583] width 815 height 33
click at [385, 585] on input "Pay A Different Amount" at bounding box center [392, 580] width 17 height 26
radio input "true"
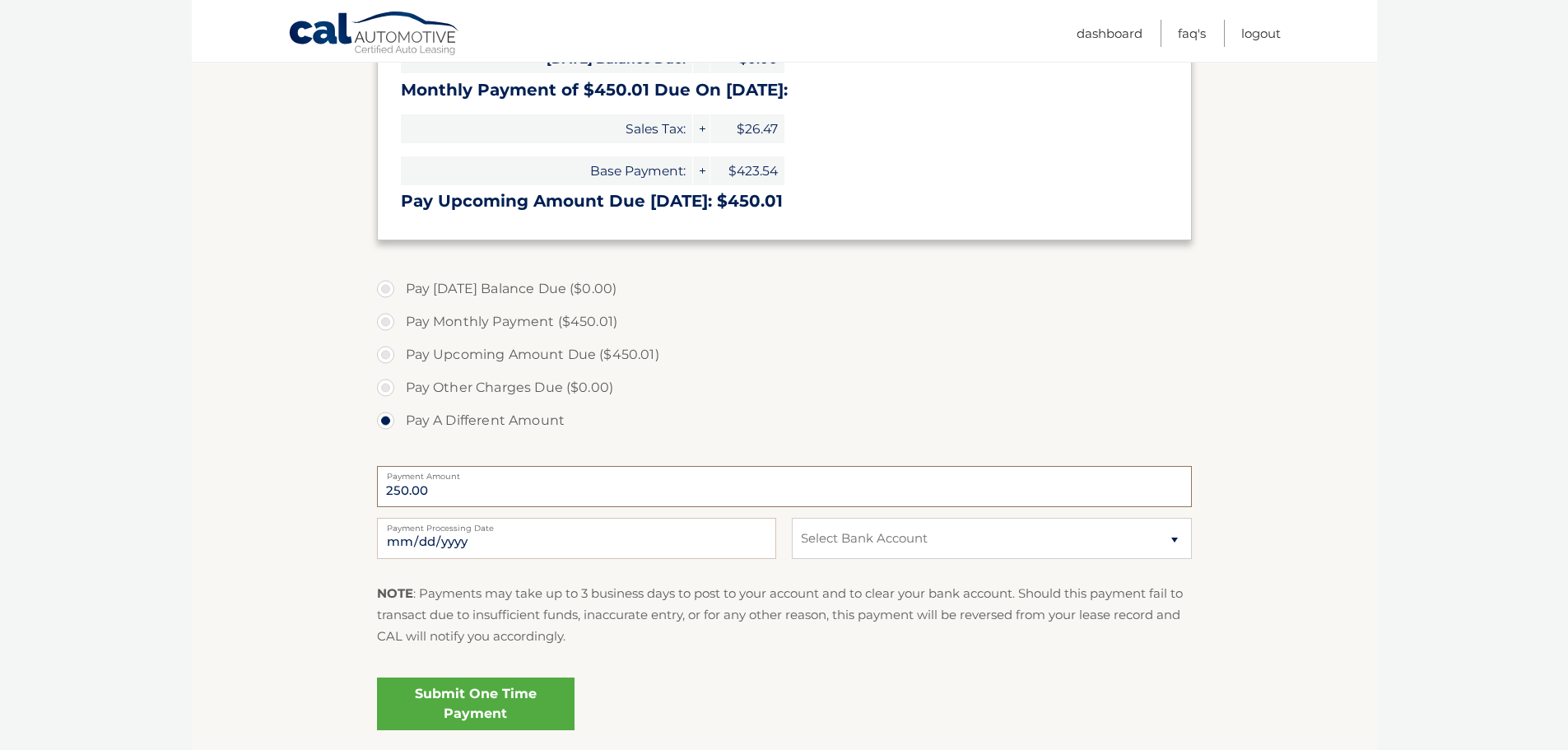
scroll to position [412, 0]
type input "250.00"
click at [1153, 542] on select "Select Bank Account Checking CROSS RIVER BANK *****3309 Checking KEYBANK NATION…" at bounding box center [992, 536] width 400 height 41
select select "ZTdjMjAzNDItOTZjZC00MDgwLThjZjUtZGI0YjczYjFjZjFj"
click at [792, 516] on select "Select Bank Account Checking CROSS RIVER BANK *****3309 Checking KEYBANK NATION…" at bounding box center [992, 536] width 400 height 41
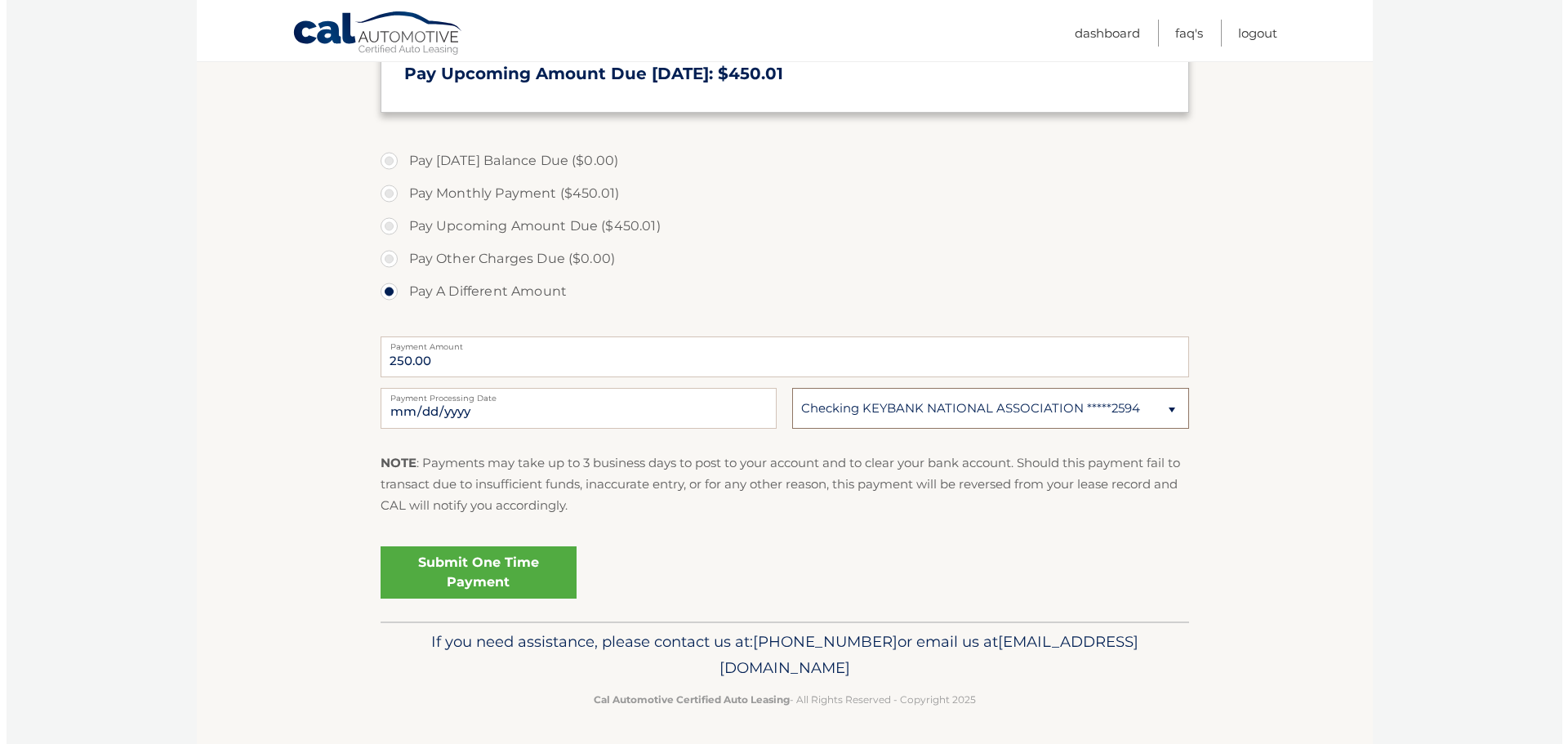
scroll to position [534, 0]
click at [485, 566] on link "Submit One Time Payment" at bounding box center [472, 571] width 196 height 52
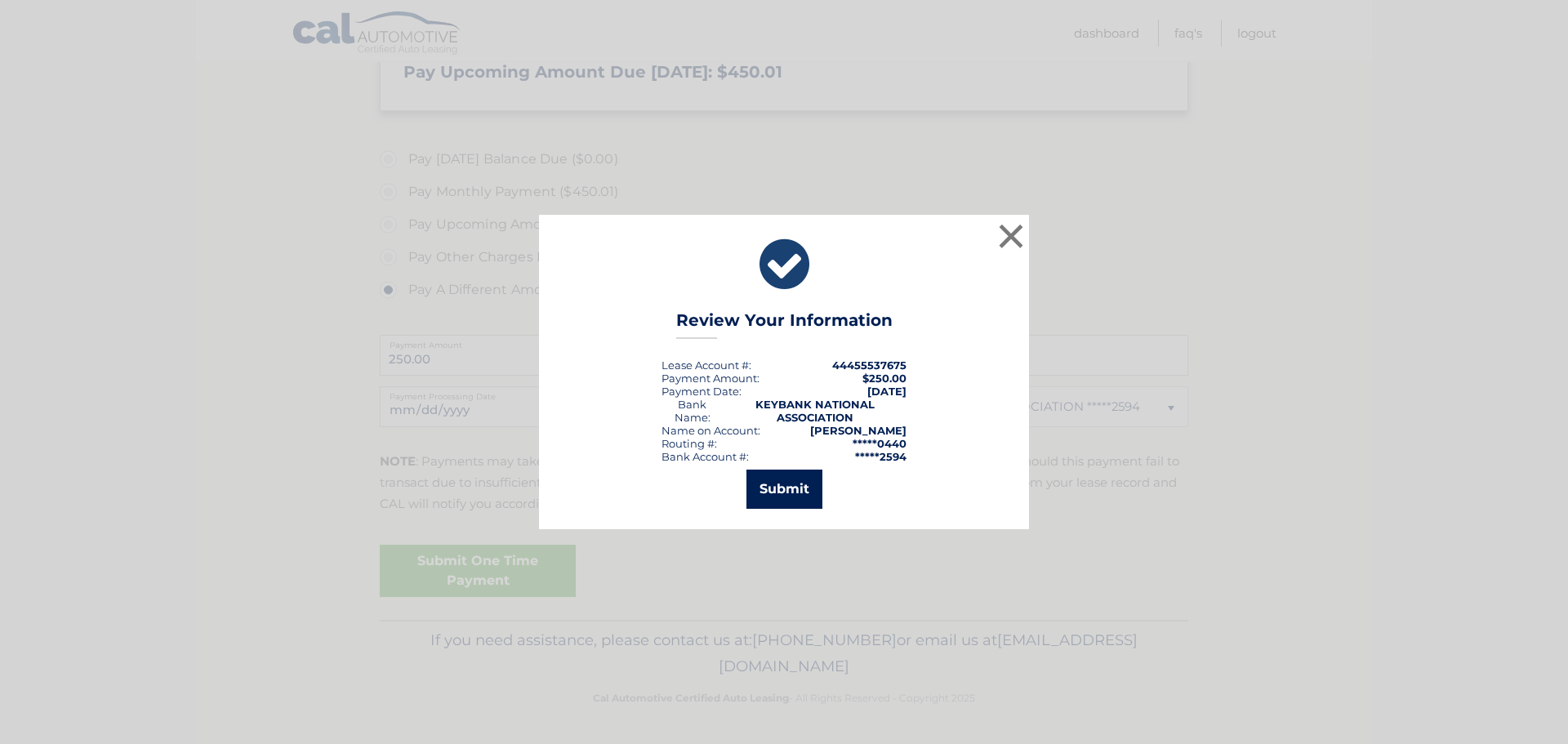
click at [797, 492] on button "Submit" at bounding box center [784, 488] width 76 height 39
